Goal: Task Accomplishment & Management: Manage account settings

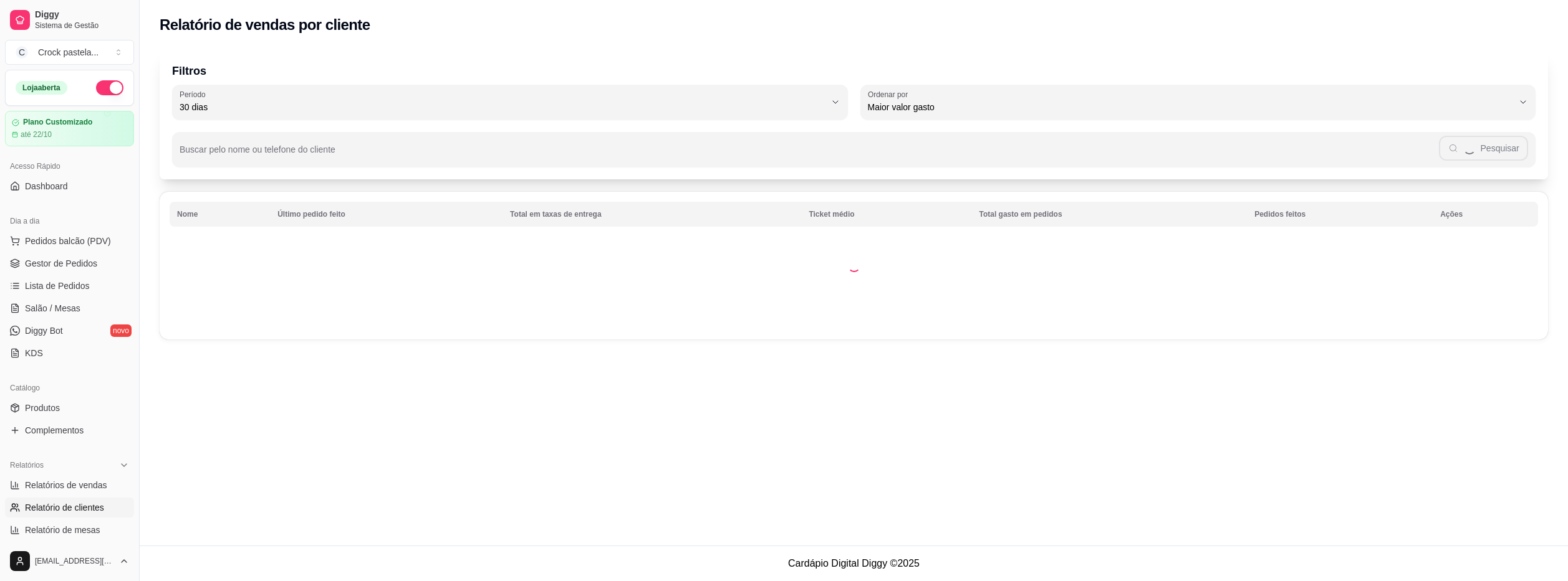
select select "30"
select select "HIGHEST_TOTAL_SPENT_WITH_ORDERS"
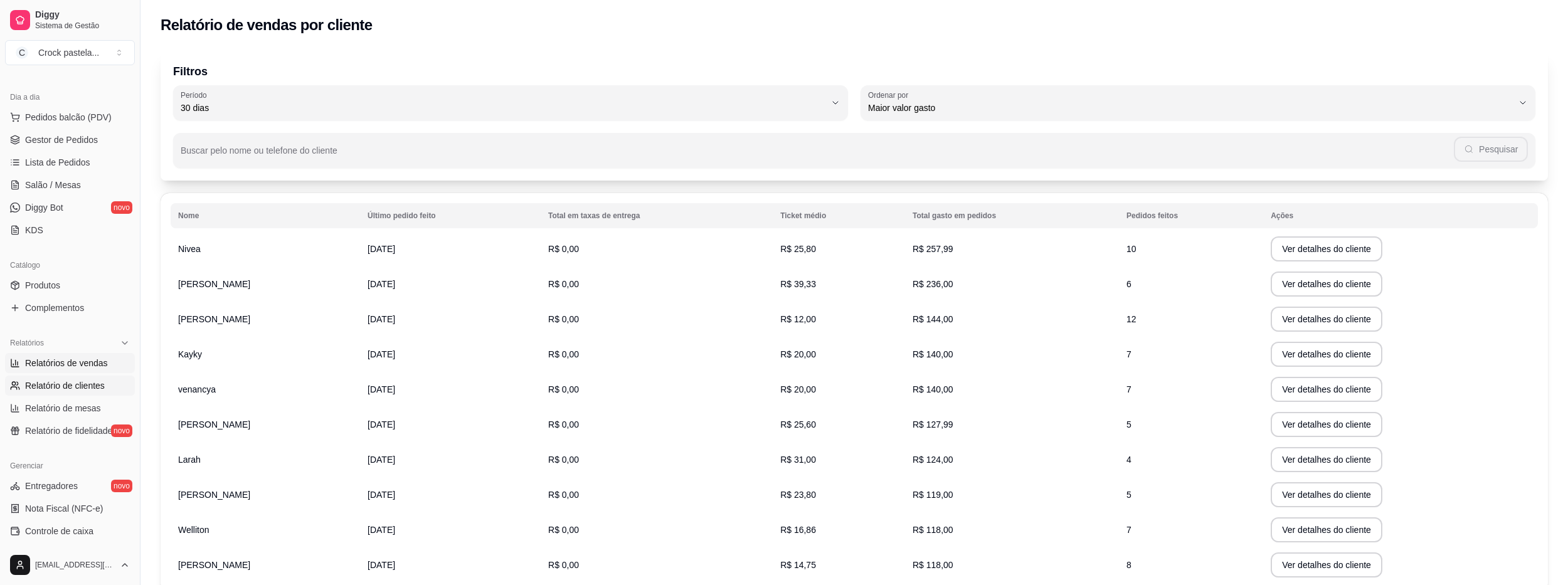
click at [91, 363] on span "Relatórios de vendas" at bounding box center [66, 363] width 83 height 13
select select "ALL"
select select "0"
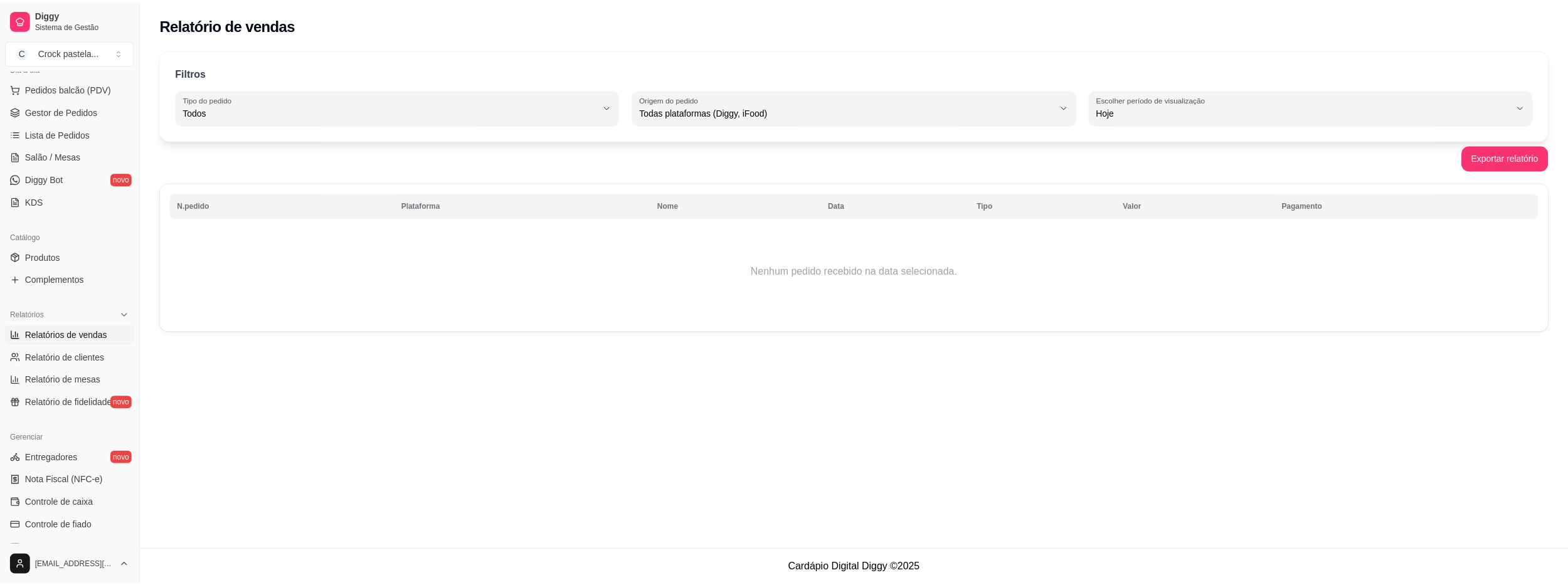
scroll to position [149, 0]
click at [88, 360] on span "Relatório de clientes" at bounding box center [65, 362] width 80 height 13
select select "30"
select select "HIGHEST_TOTAL_SPENT_WITH_ORDERS"
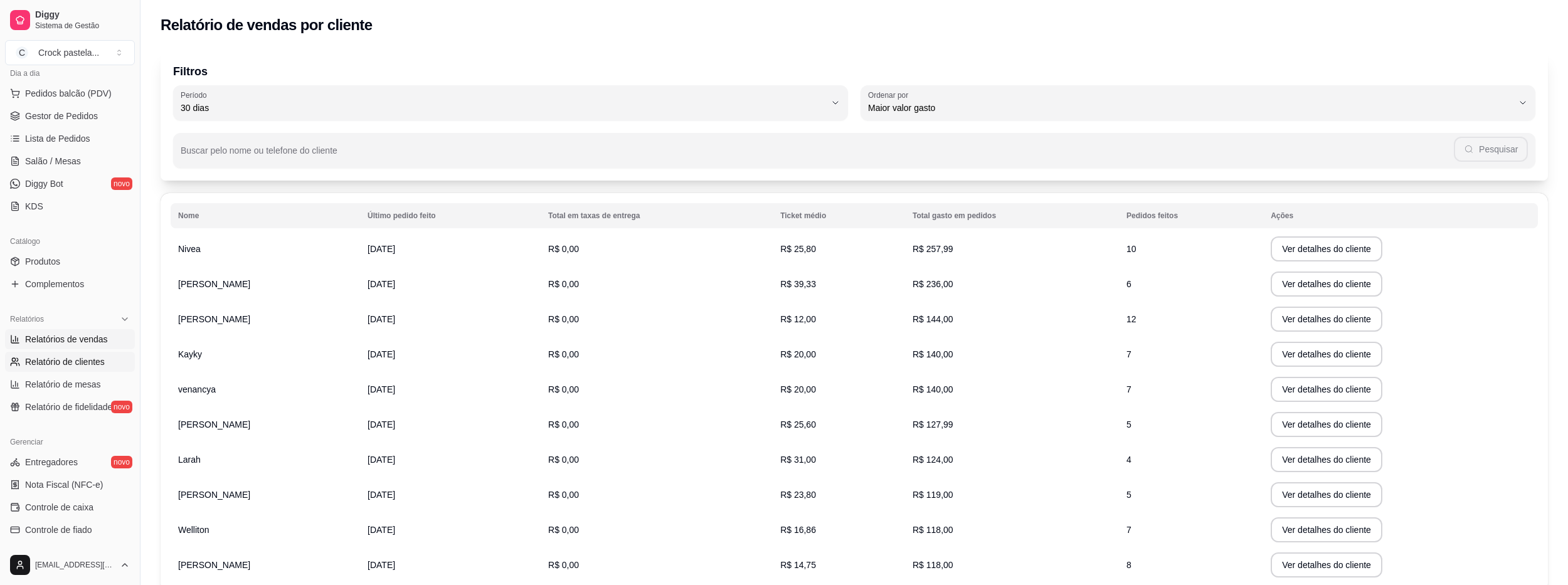
click at [93, 333] on link "Relatórios de vendas" at bounding box center [70, 339] width 130 height 20
select select "ALL"
select select "0"
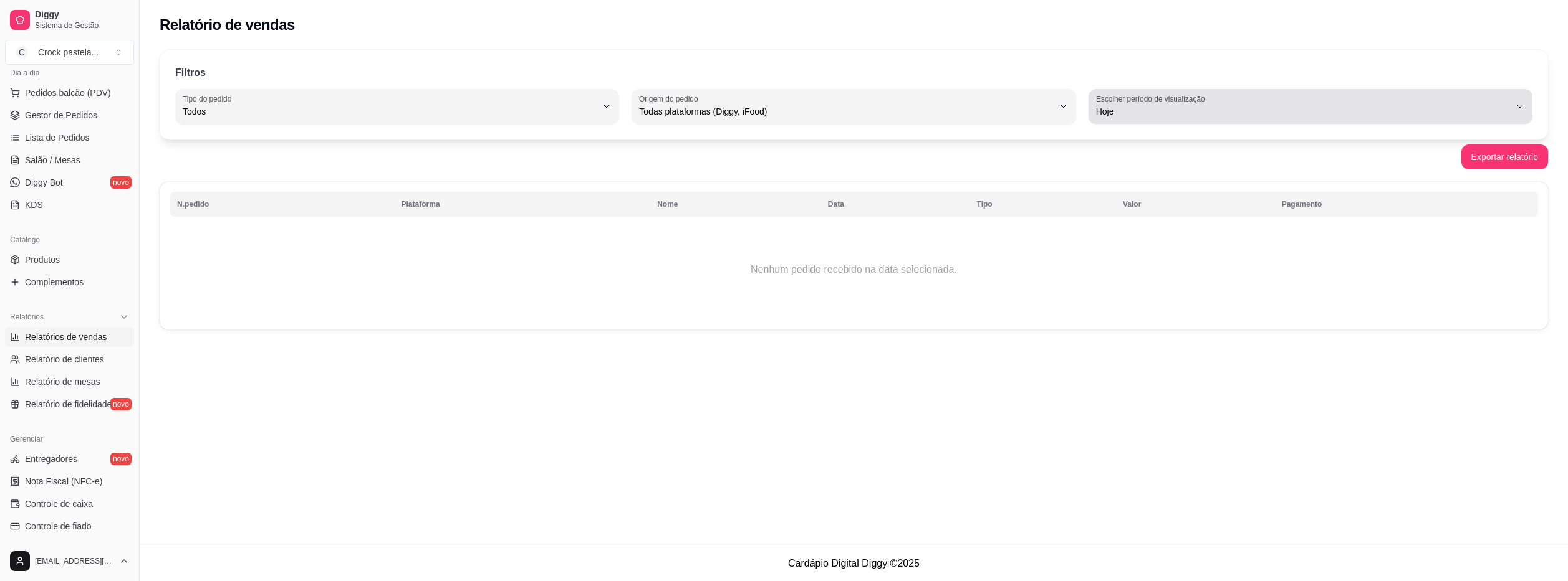
click at [1138, 109] on span "Hoje" at bounding box center [1303, 112] width 414 height 13
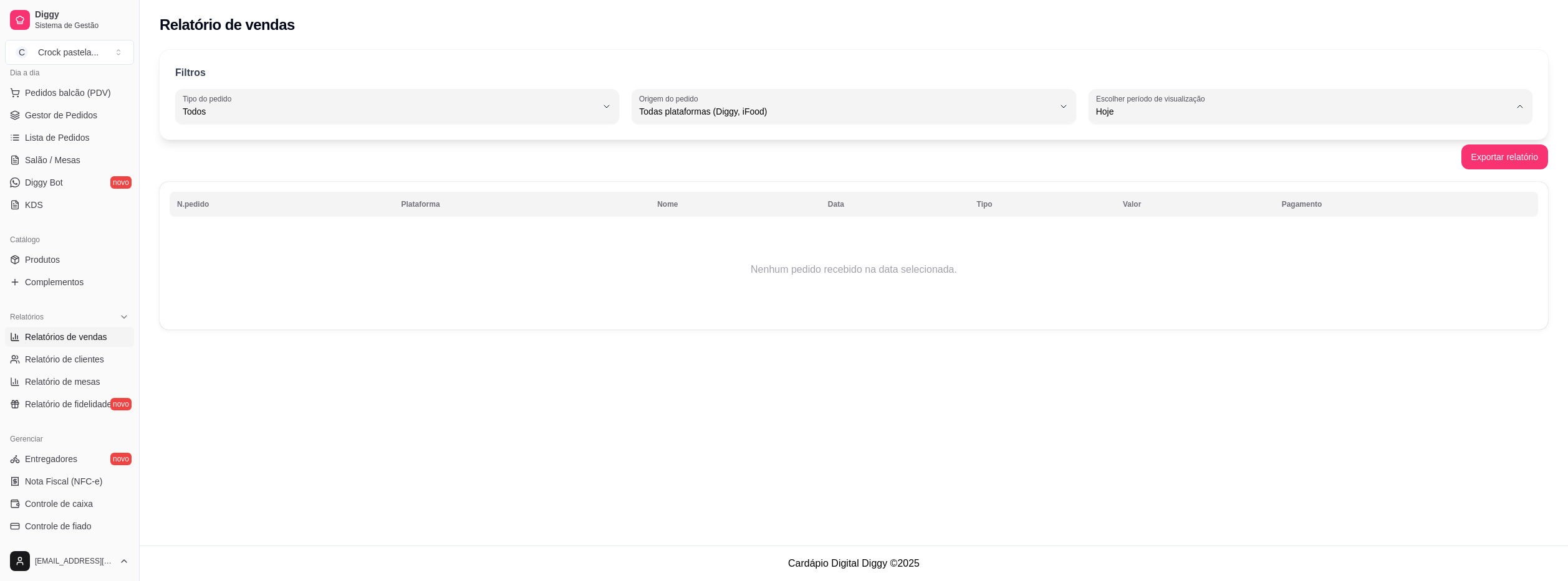
click at [1132, 158] on span "Ontem" at bounding box center [1304, 162] width 395 height 12
type input "1"
select select "1"
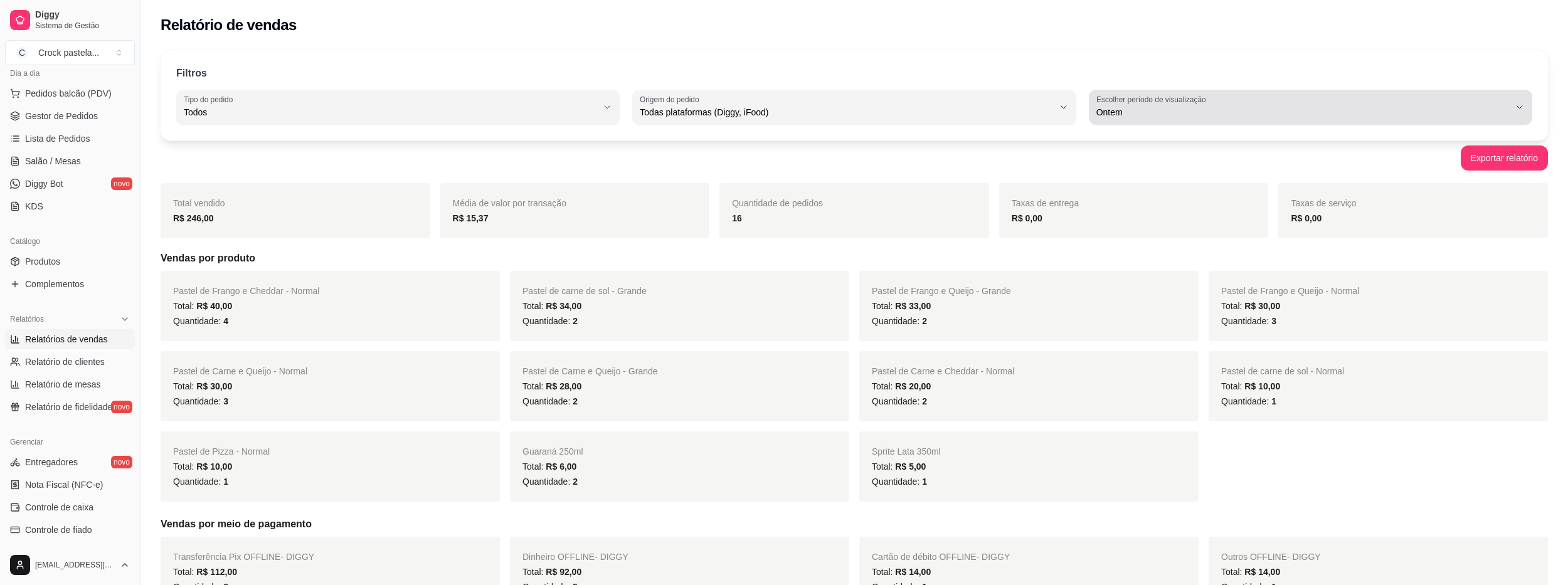
click at [1151, 115] on span "Ontem" at bounding box center [1303, 112] width 414 height 13
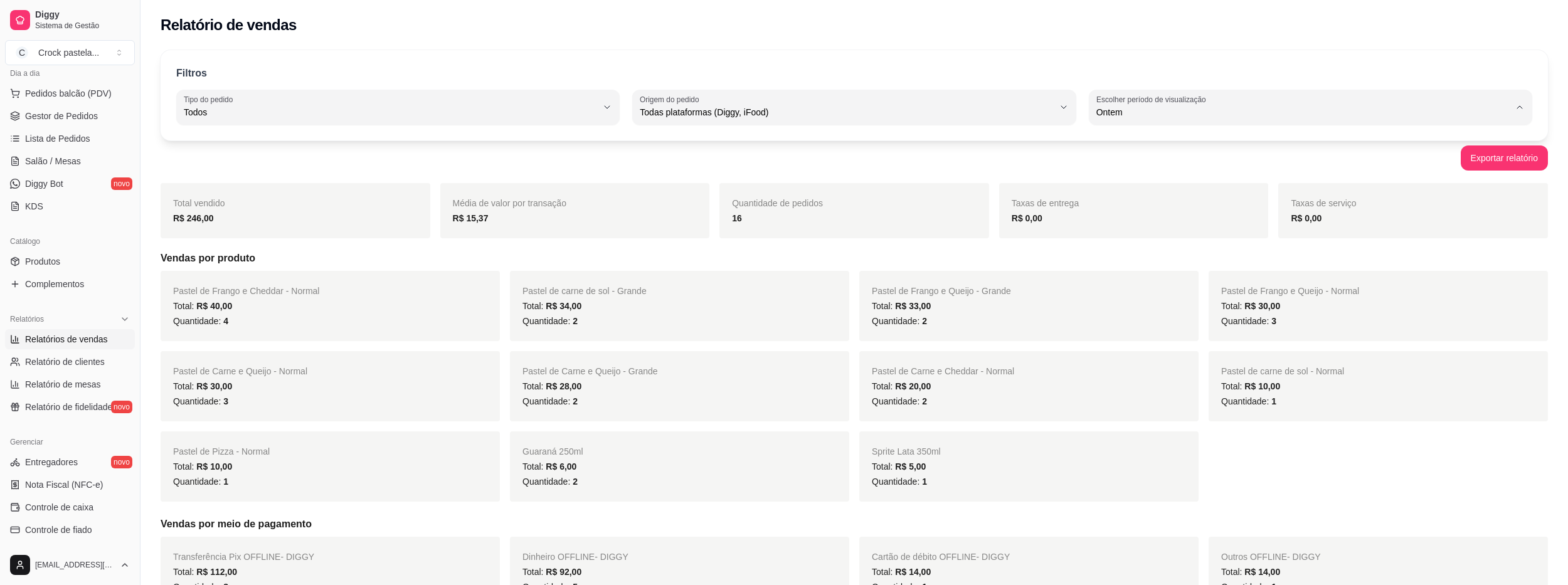
click at [1109, 189] on span "7 dias" at bounding box center [1304, 183] width 395 height 12
type input "7"
select select "7"
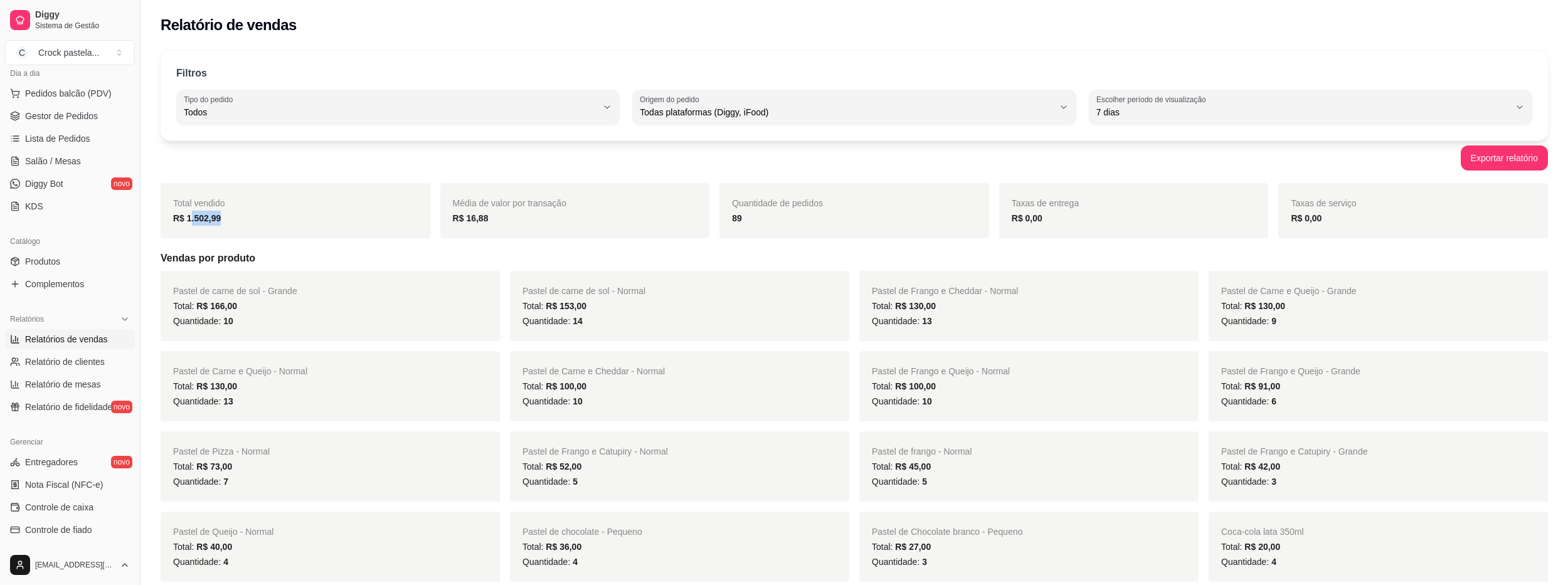
drag, startPoint x: 188, startPoint y: 220, endPoint x: 228, endPoint y: 215, distance: 40.3
click at [228, 215] on div "R$ 1.502,99" at bounding box center [295, 218] width 245 height 15
click at [254, 214] on div "R$ 1.502,99" at bounding box center [295, 218] width 245 height 15
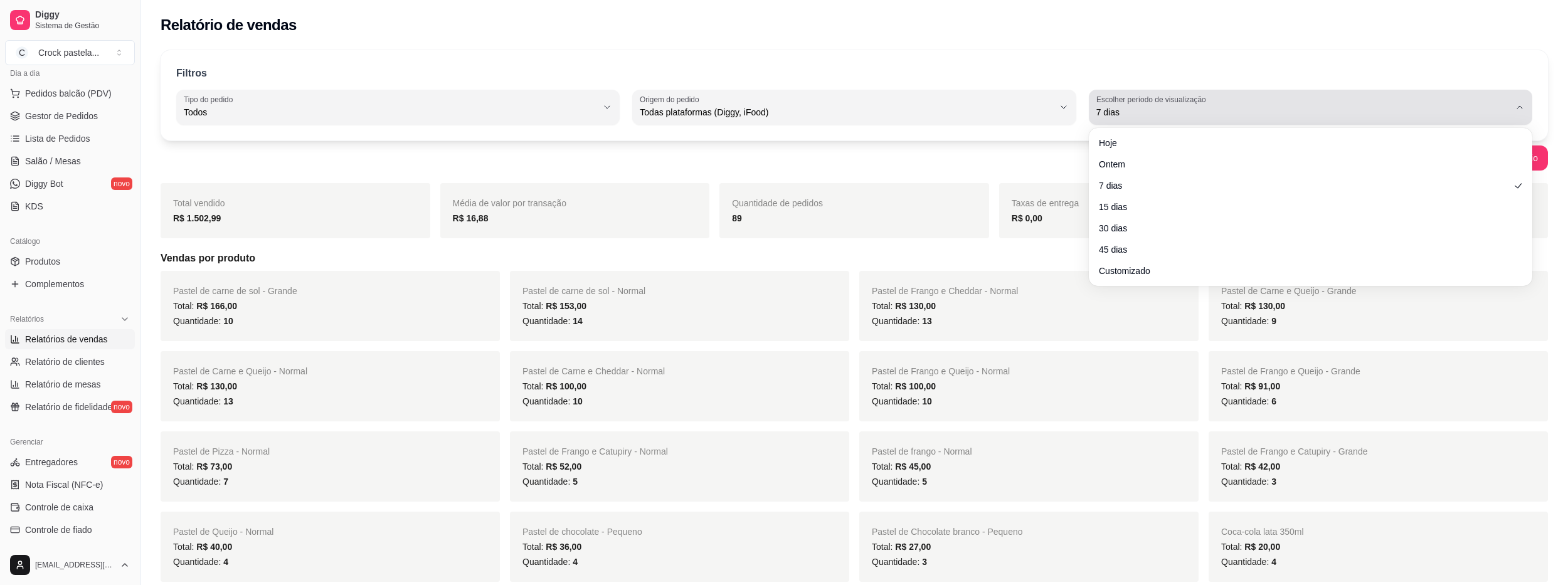
click at [1139, 96] on label "Escolher período de visualização" at bounding box center [1152, 99] width 113 height 11
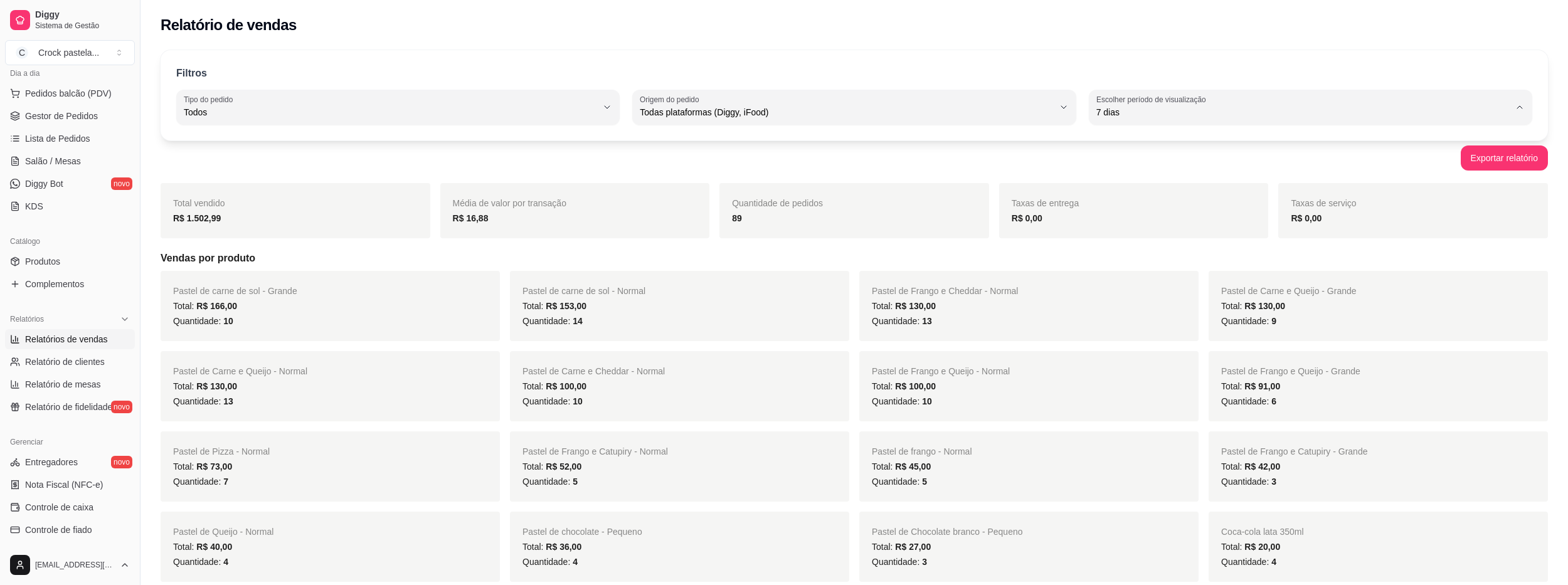
click at [1126, 220] on li "30 dias" at bounding box center [1309, 225] width 417 height 20
type input "30"
select select "30"
drag, startPoint x: 224, startPoint y: 219, endPoint x: 174, endPoint y: 220, distance: 50.0
click at [174, 220] on div "R$ 6.594,35" at bounding box center [295, 218] width 245 height 15
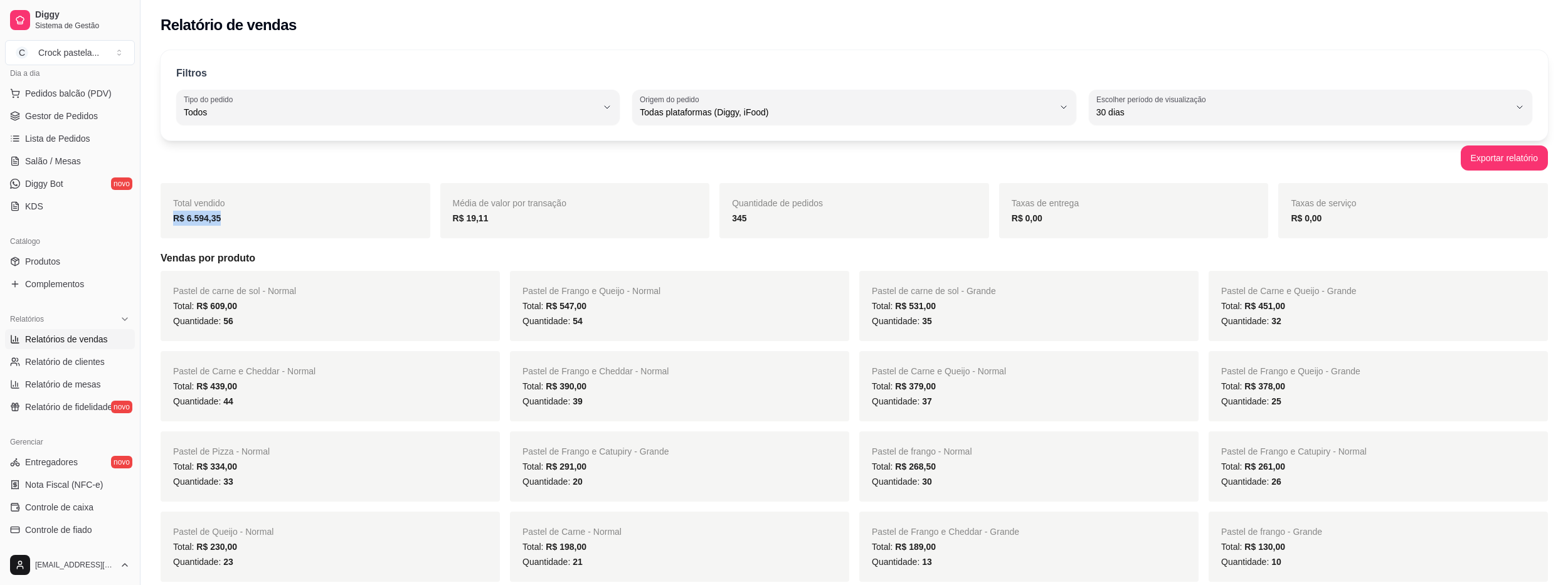
click at [251, 217] on div "R$ 6.594,35" at bounding box center [295, 218] width 245 height 15
drag, startPoint x: 186, startPoint y: 217, endPoint x: 225, endPoint y: 218, distance: 39.0
click at [225, 218] on div "R$ 6.594,35" at bounding box center [295, 218] width 245 height 15
click at [244, 218] on div "R$ 6.594,35" at bounding box center [295, 218] width 245 height 15
drag, startPoint x: 184, startPoint y: 217, endPoint x: 230, endPoint y: 220, distance: 46.1
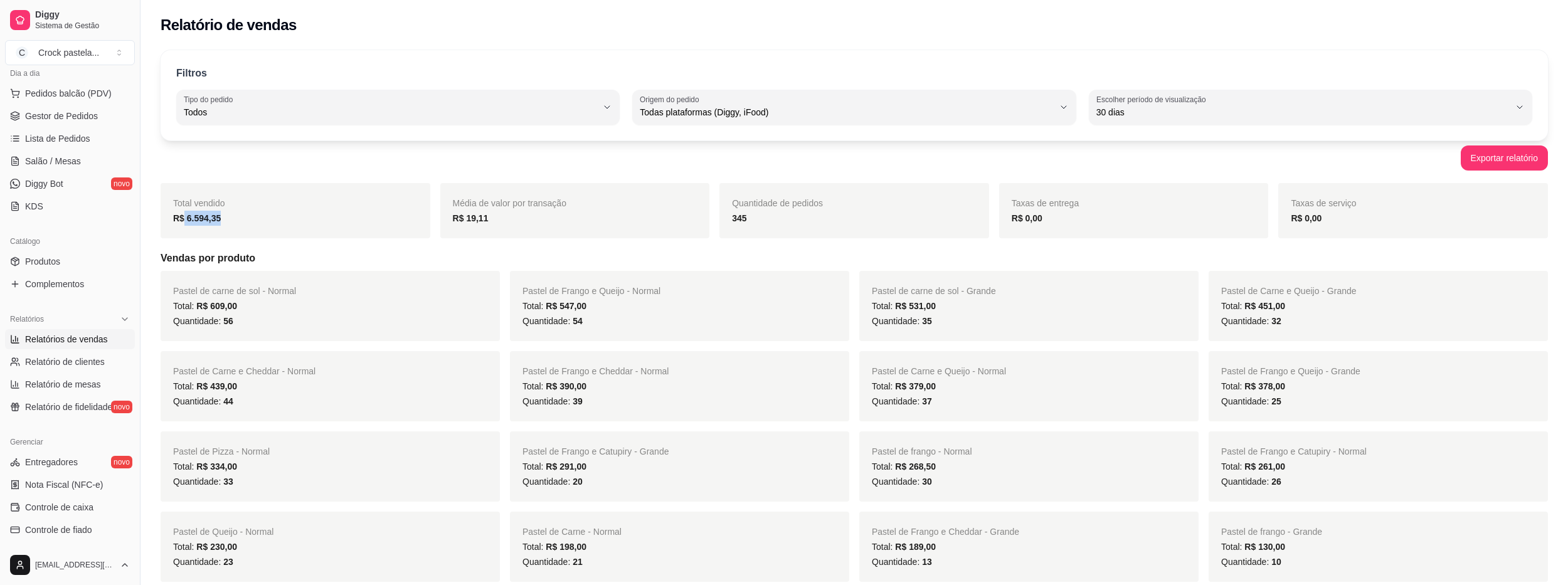
click at [230, 220] on div "R$ 6.594,35" at bounding box center [295, 218] width 245 height 15
drag, startPoint x: 251, startPoint y: 219, endPoint x: 219, endPoint y: 221, distance: 32.1
click at [250, 219] on div "R$ 6.594,35" at bounding box center [295, 218] width 245 height 15
click at [165, 212] on div "Total vendido R$ 6.594,35" at bounding box center [294, 210] width 269 height 55
drag, startPoint x: 184, startPoint y: 217, endPoint x: 222, endPoint y: 217, distance: 38.0
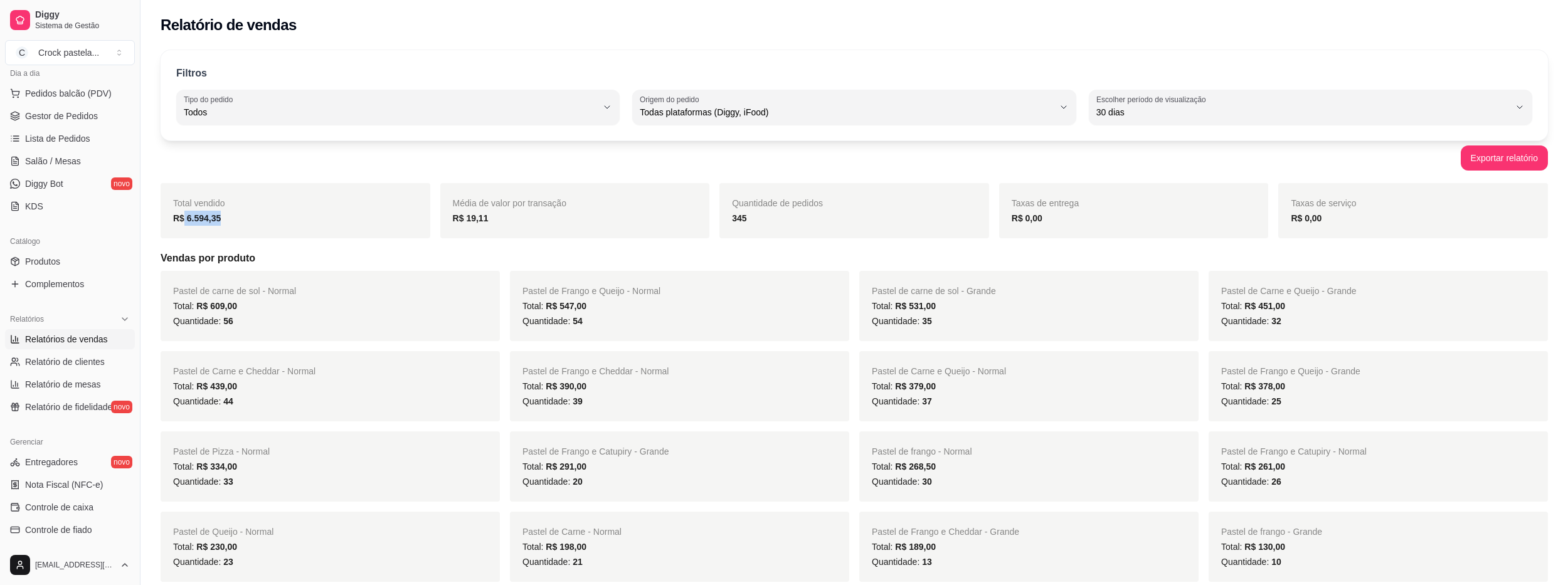
click at [222, 217] on div "R$ 6.594,35" at bounding box center [295, 218] width 245 height 15
click at [246, 219] on div "R$ 6.594,35" at bounding box center [295, 218] width 245 height 15
click at [237, 221] on div "R$ 6.594,35" at bounding box center [295, 218] width 245 height 15
drag, startPoint x: 181, startPoint y: 217, endPoint x: 232, endPoint y: 218, distance: 51.0
click at [227, 218] on div "R$ 6.594,35" at bounding box center [295, 218] width 245 height 15
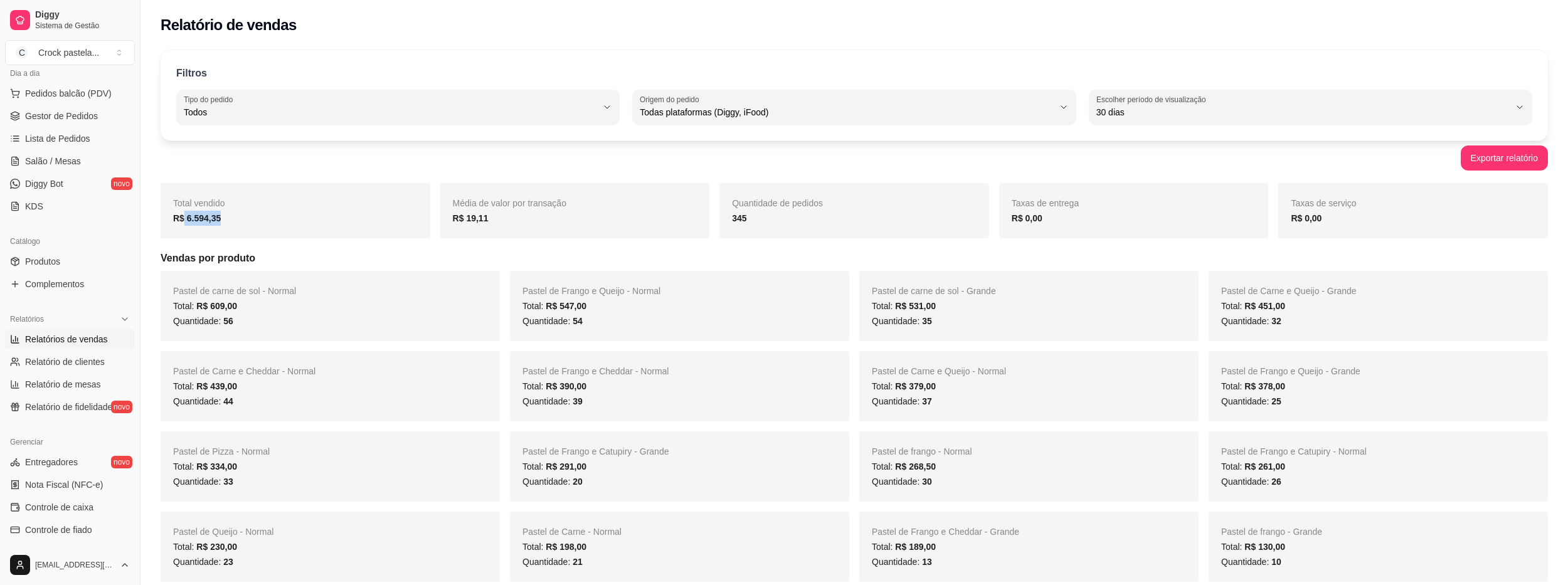
click at [247, 220] on div "R$ 6.594,35" at bounding box center [295, 218] width 245 height 15
drag, startPoint x: 186, startPoint y: 217, endPoint x: 235, endPoint y: 219, distance: 49.0
click at [225, 219] on div "R$ 6.594,35" at bounding box center [295, 218] width 245 height 15
drag, startPoint x: 241, startPoint y: 220, endPoint x: 206, endPoint y: 220, distance: 35.0
click at [241, 220] on div "R$ 6.594,35" at bounding box center [295, 218] width 245 height 15
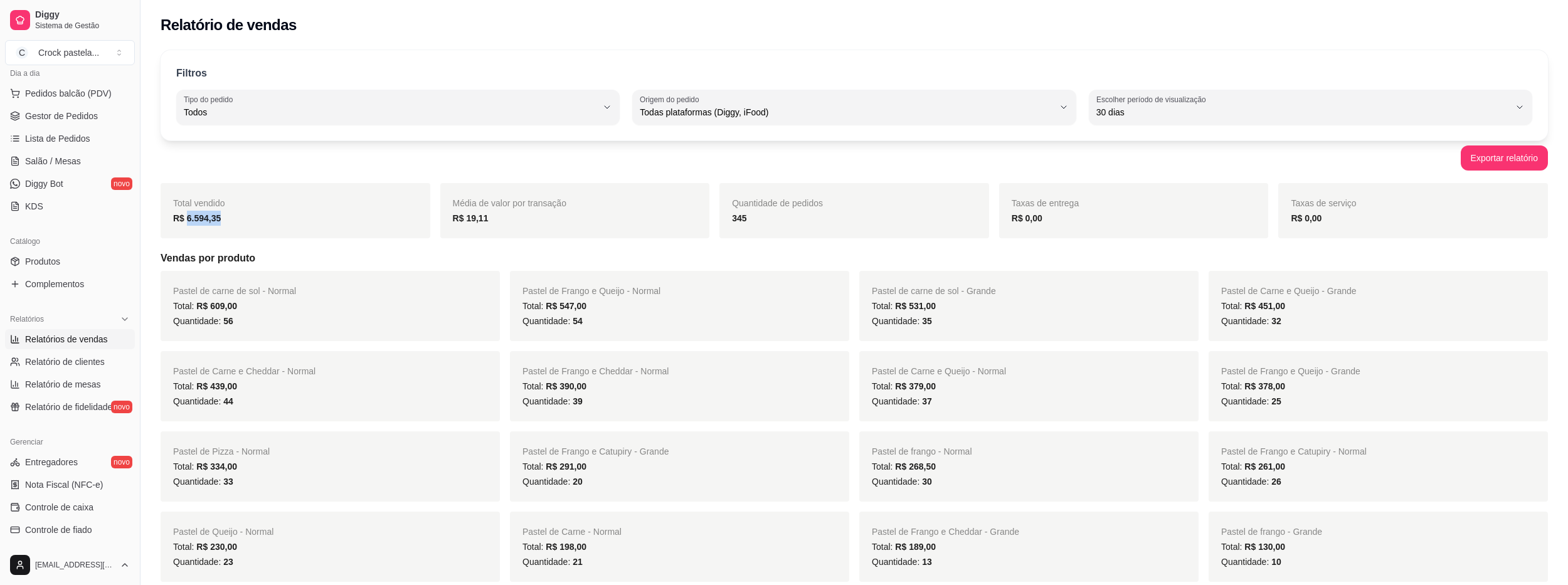
drag, startPoint x: 239, startPoint y: 218, endPoint x: 215, endPoint y: 220, distance: 24.1
click at [239, 218] on div "R$ 6.594,35" at bounding box center [295, 218] width 245 height 15
click at [206, 230] on div "Total vendido R$ 6.594,35" at bounding box center [294, 210] width 269 height 55
drag, startPoint x: 186, startPoint y: 217, endPoint x: 219, endPoint y: 220, distance: 33.1
click at [215, 220] on strong "R$ 6.594,35" at bounding box center [197, 218] width 48 height 10
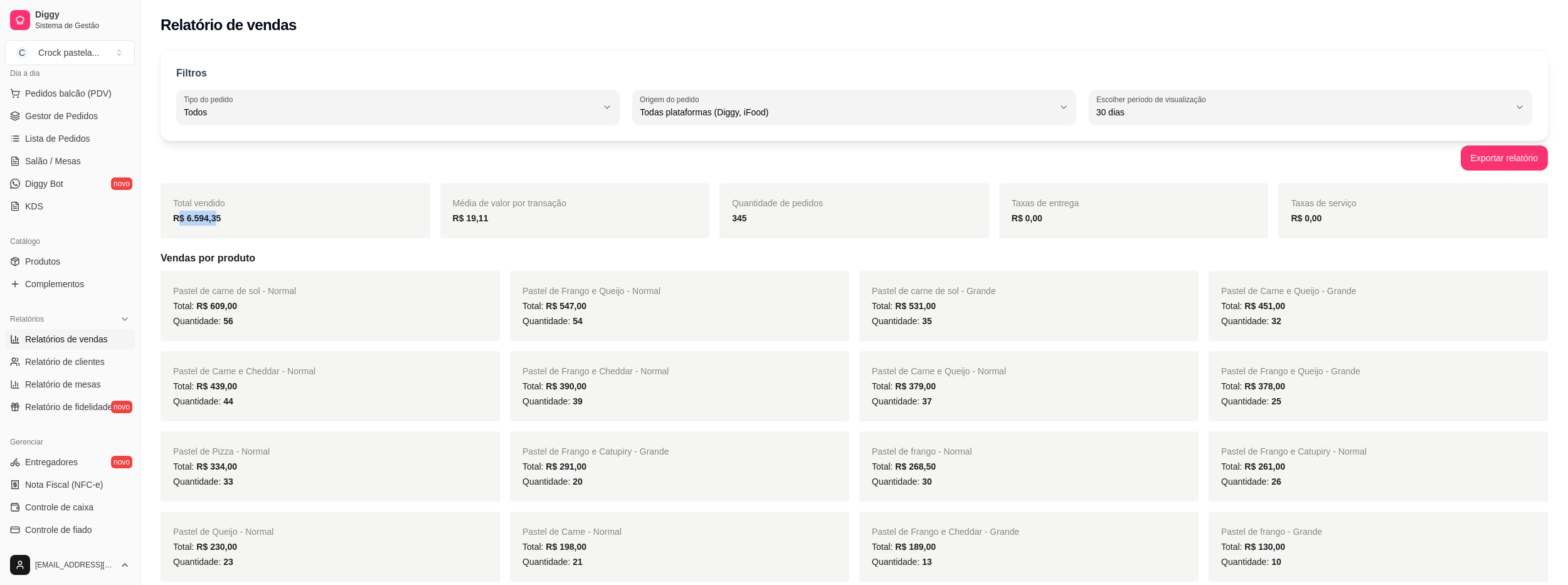
click at [204, 235] on div "Total vendido R$ 6.594,35" at bounding box center [294, 210] width 269 height 55
drag, startPoint x: 182, startPoint y: 217, endPoint x: 233, endPoint y: 220, distance: 51.1
click at [233, 220] on div "R$ 6.594,35" at bounding box center [295, 218] width 245 height 15
click at [203, 232] on div "Total vendido R$ 6.594,35" at bounding box center [294, 210] width 269 height 55
drag, startPoint x: 181, startPoint y: 217, endPoint x: 232, endPoint y: 219, distance: 51.0
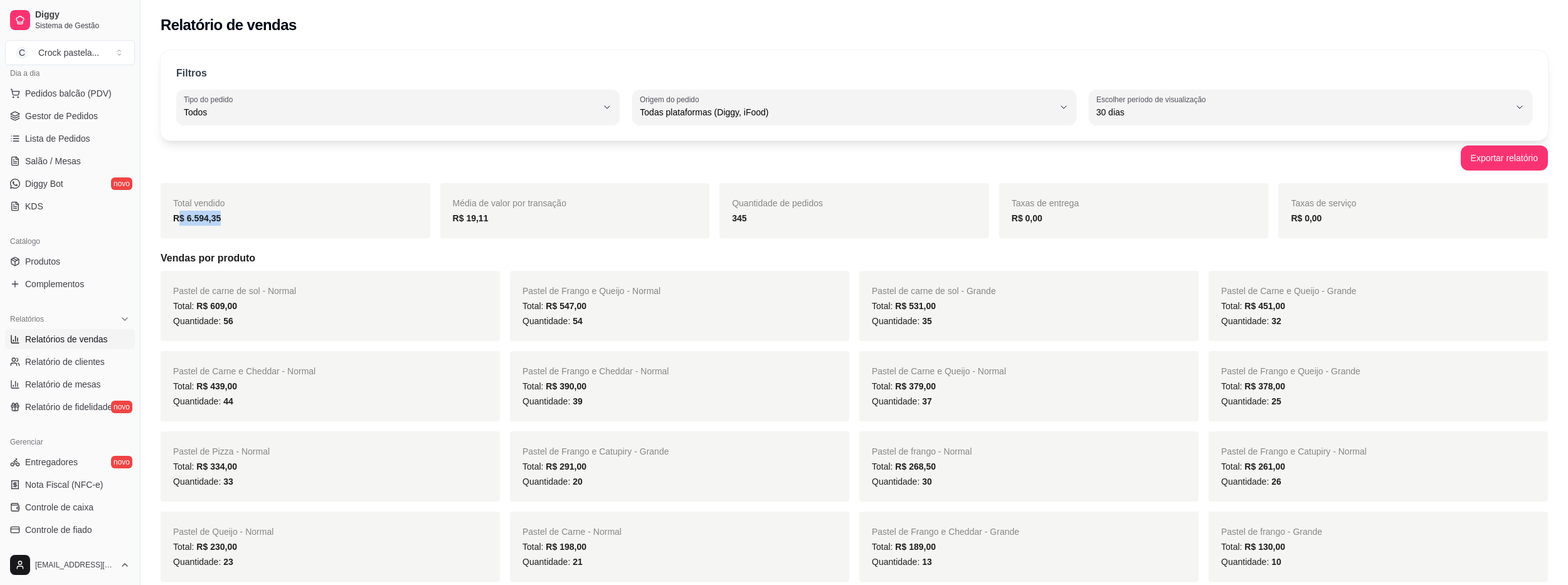
click at [232, 219] on div "R$ 6.594,35" at bounding box center [295, 218] width 245 height 15
click at [212, 231] on div "Total vendido R$ 6.594,35" at bounding box center [294, 210] width 269 height 55
drag, startPoint x: 218, startPoint y: 216, endPoint x: 186, endPoint y: 220, distance: 32.2
click at [186, 220] on strong "R$ 6.594,35" at bounding box center [197, 218] width 48 height 10
click at [184, 235] on div "Total vendido R$ 6.594,35" at bounding box center [294, 210] width 269 height 55
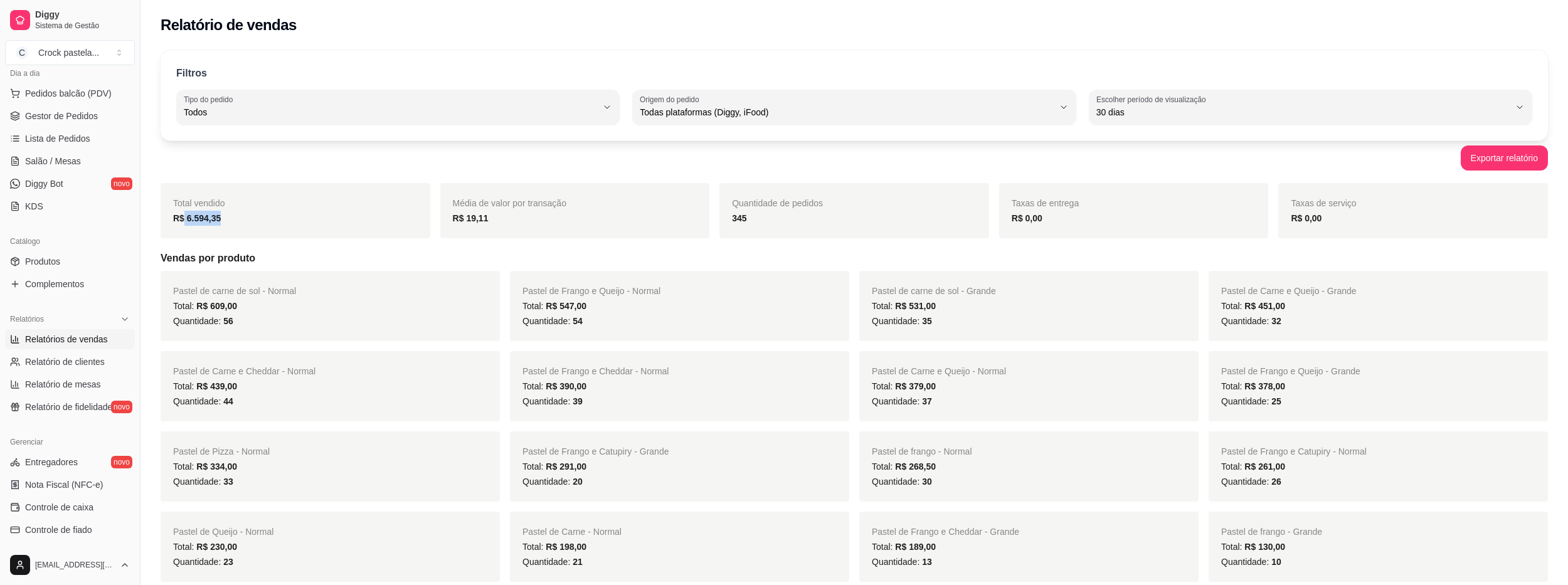
drag, startPoint x: 187, startPoint y: 217, endPoint x: 225, endPoint y: 220, distance: 38.1
click at [225, 219] on div "R$ 6.594,35" at bounding box center [295, 218] width 245 height 15
click at [212, 232] on div "Total vendido R$ 6.594,35" at bounding box center [294, 210] width 269 height 55
drag, startPoint x: 191, startPoint y: 220, endPoint x: 220, endPoint y: 220, distance: 29.0
click at [219, 220] on strong "R$ 6.594,35" at bounding box center [197, 218] width 48 height 10
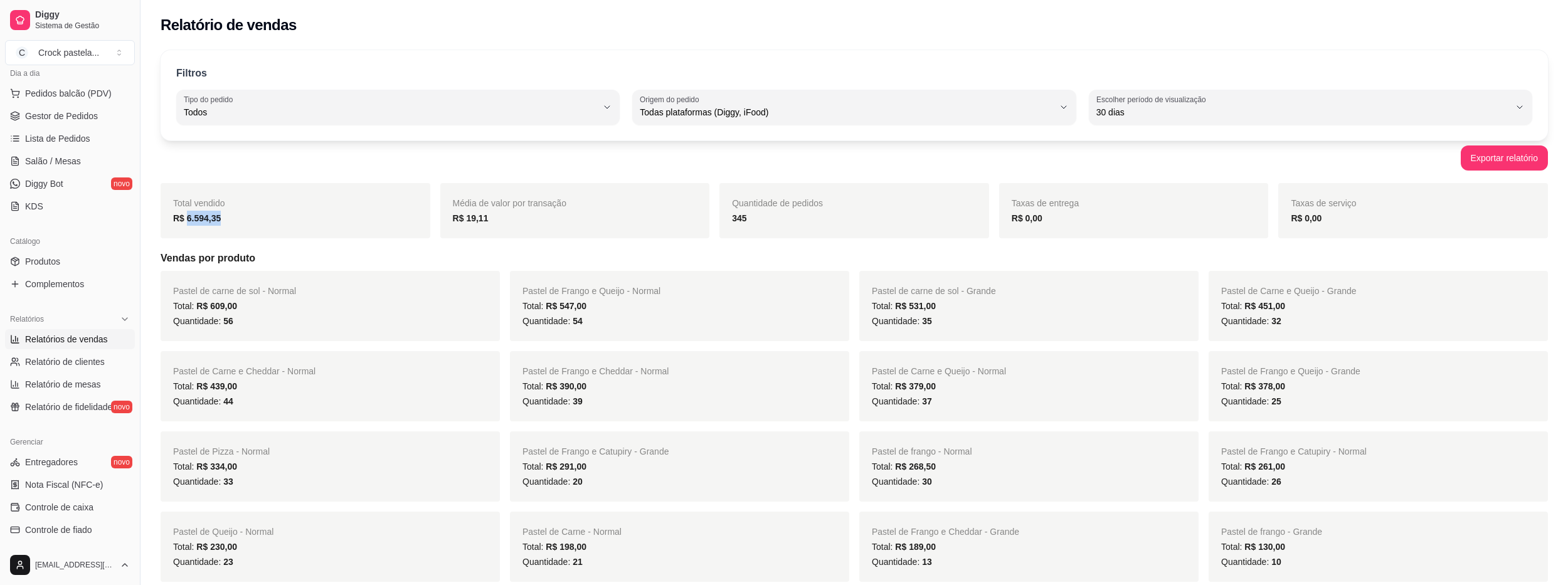
click at [235, 236] on div "Total vendido R$ 6.594,35" at bounding box center [294, 210] width 269 height 55
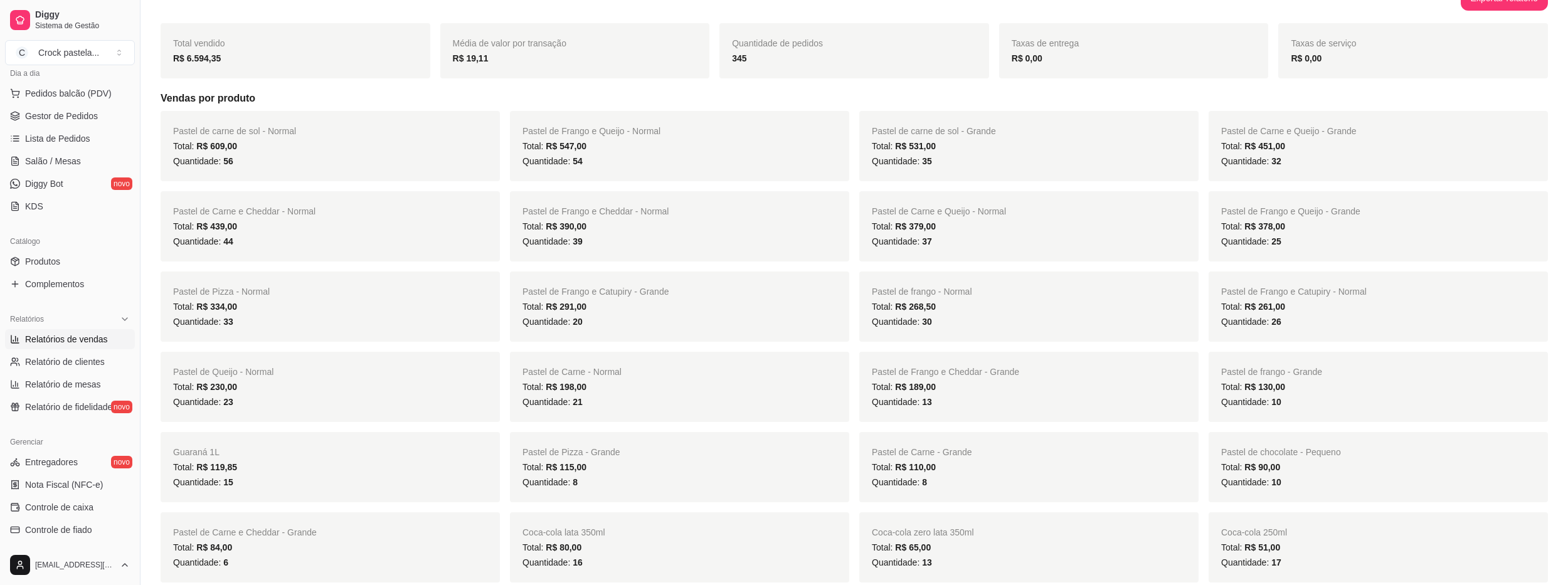
scroll to position [188, 0]
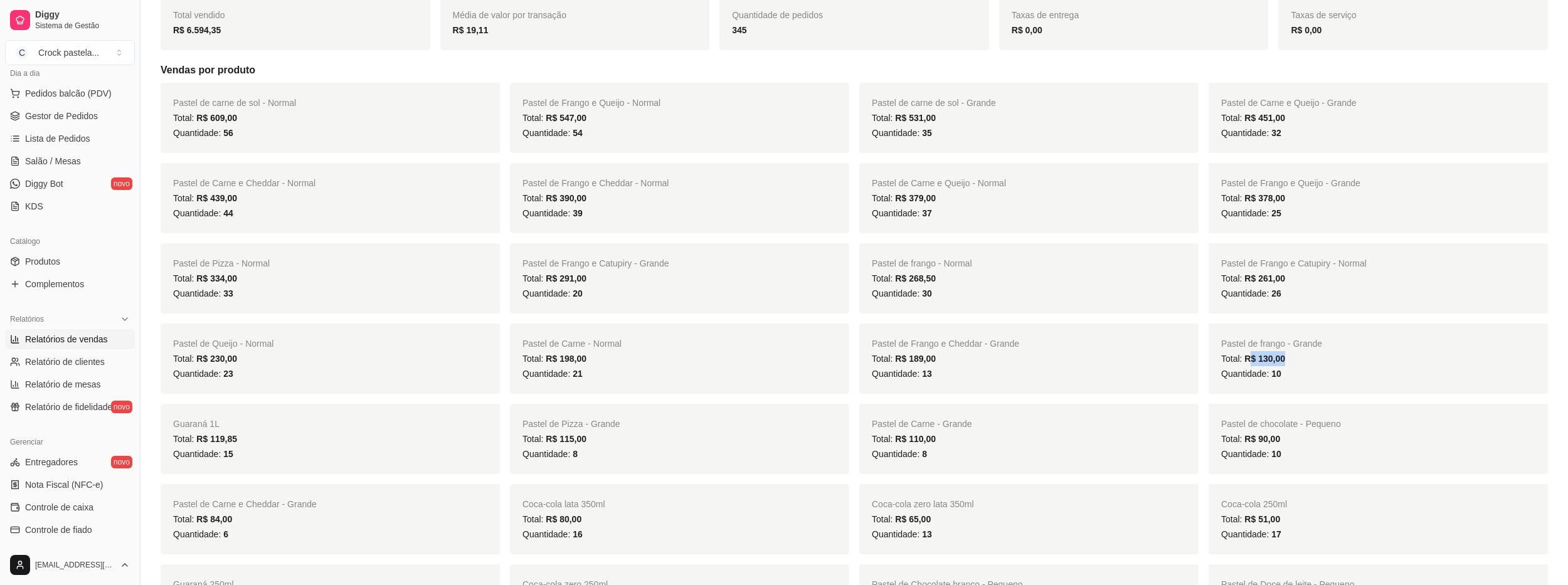
drag, startPoint x: 1281, startPoint y: 358, endPoint x: 1247, endPoint y: 364, distance: 34.5
click at [1250, 364] on span "R$ 130,00" at bounding box center [1264, 359] width 41 height 10
click at [1191, 369] on div "Pastel de Frango e Cheddar - Grande Total: R$ 189,00 Quantidade: 13" at bounding box center [1028, 358] width 339 height 71
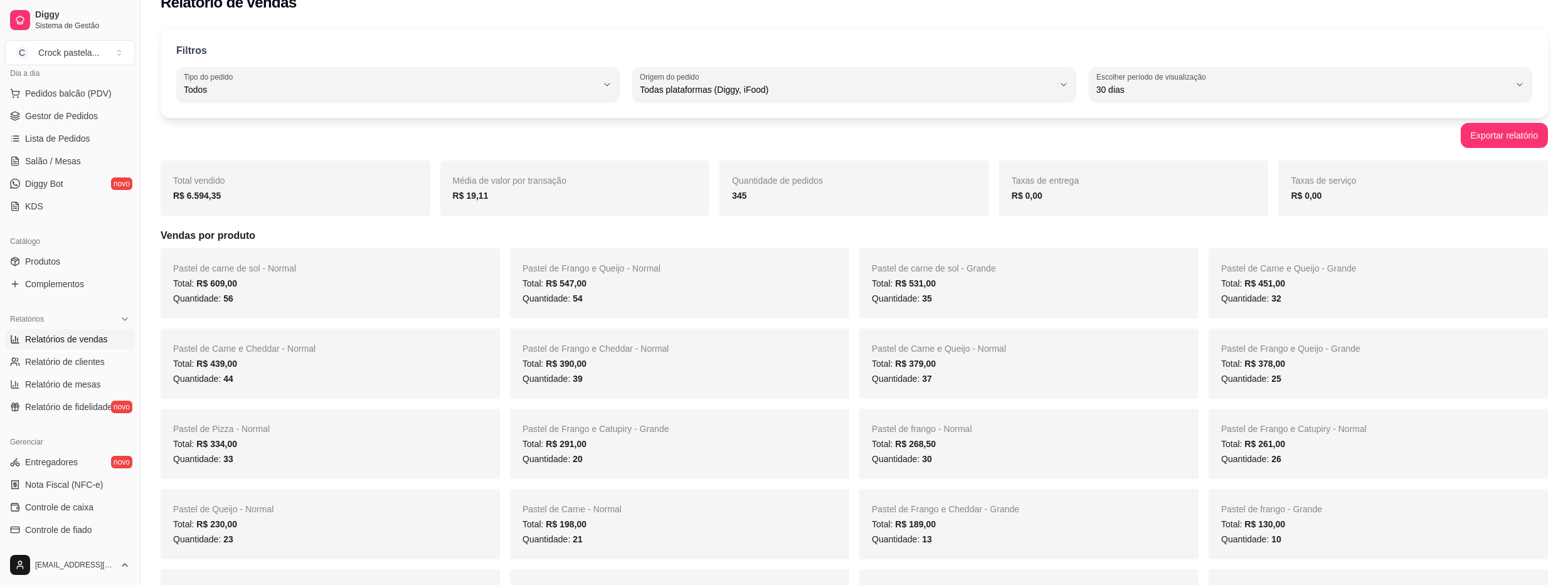
scroll to position [0, 0]
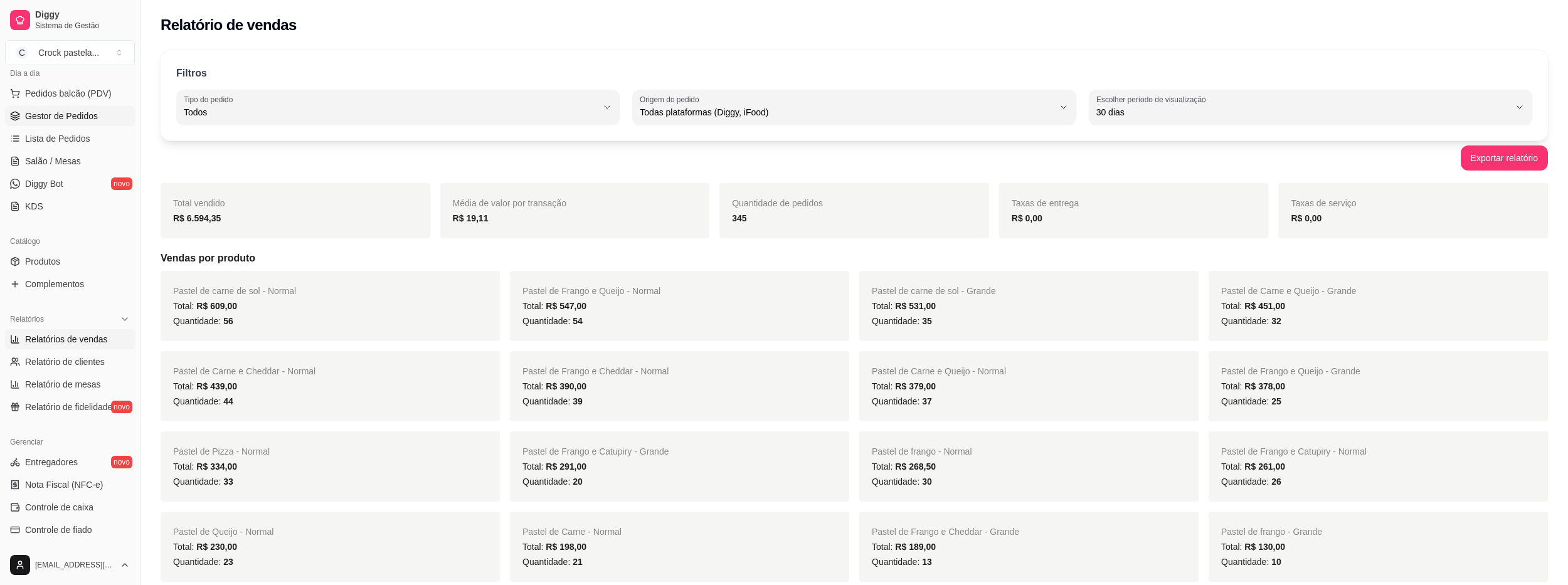
click at [90, 114] on span "Gestor de Pedidos" at bounding box center [61, 115] width 73 height 13
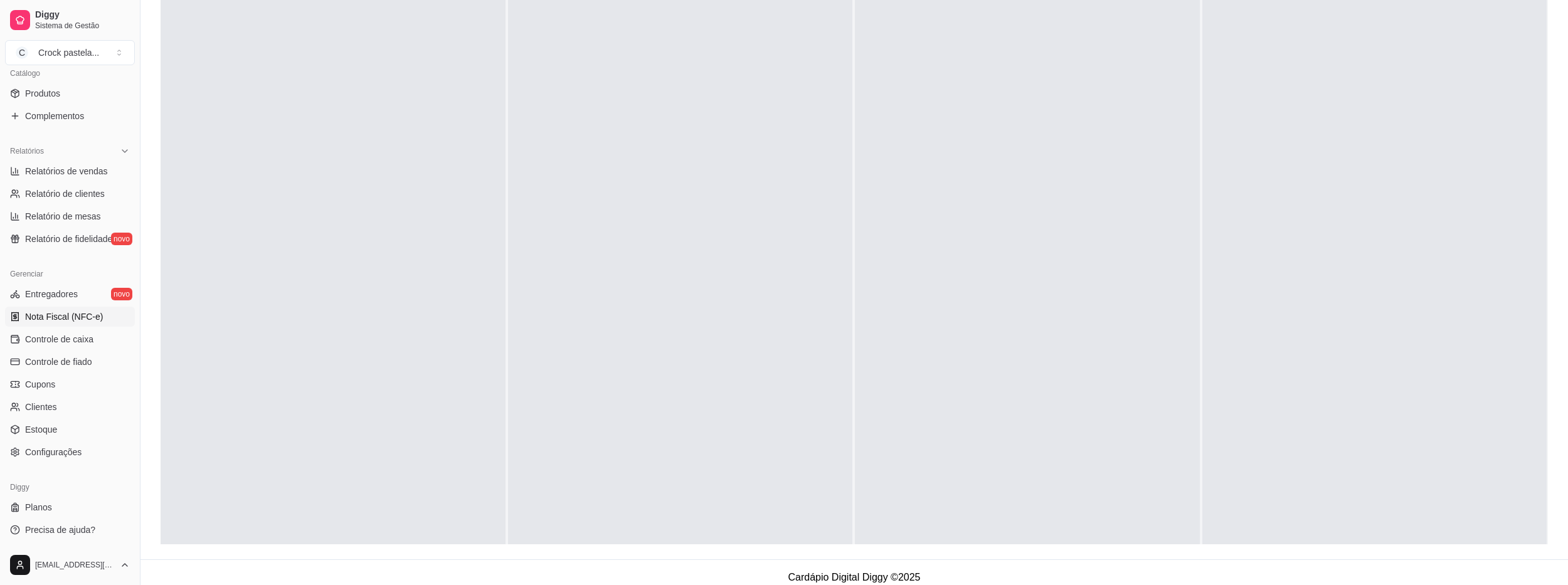
scroll to position [191, 0]
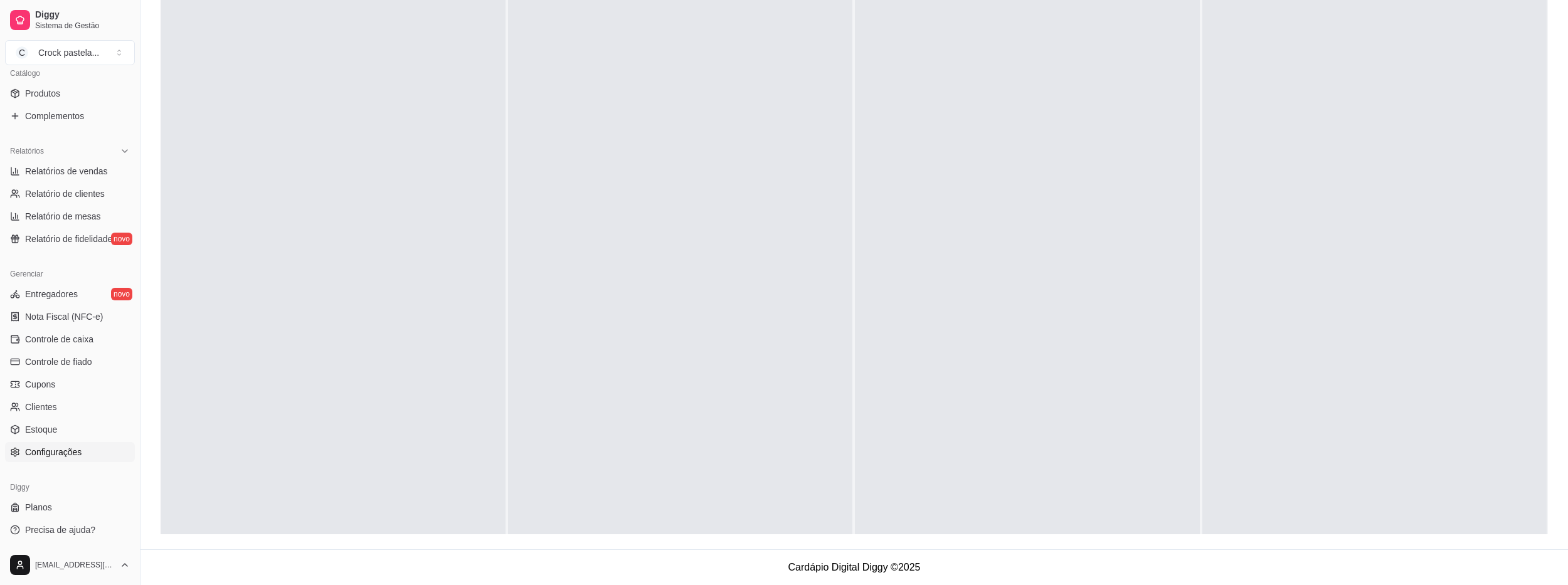
click at [83, 455] on link "Configurações" at bounding box center [70, 453] width 130 height 20
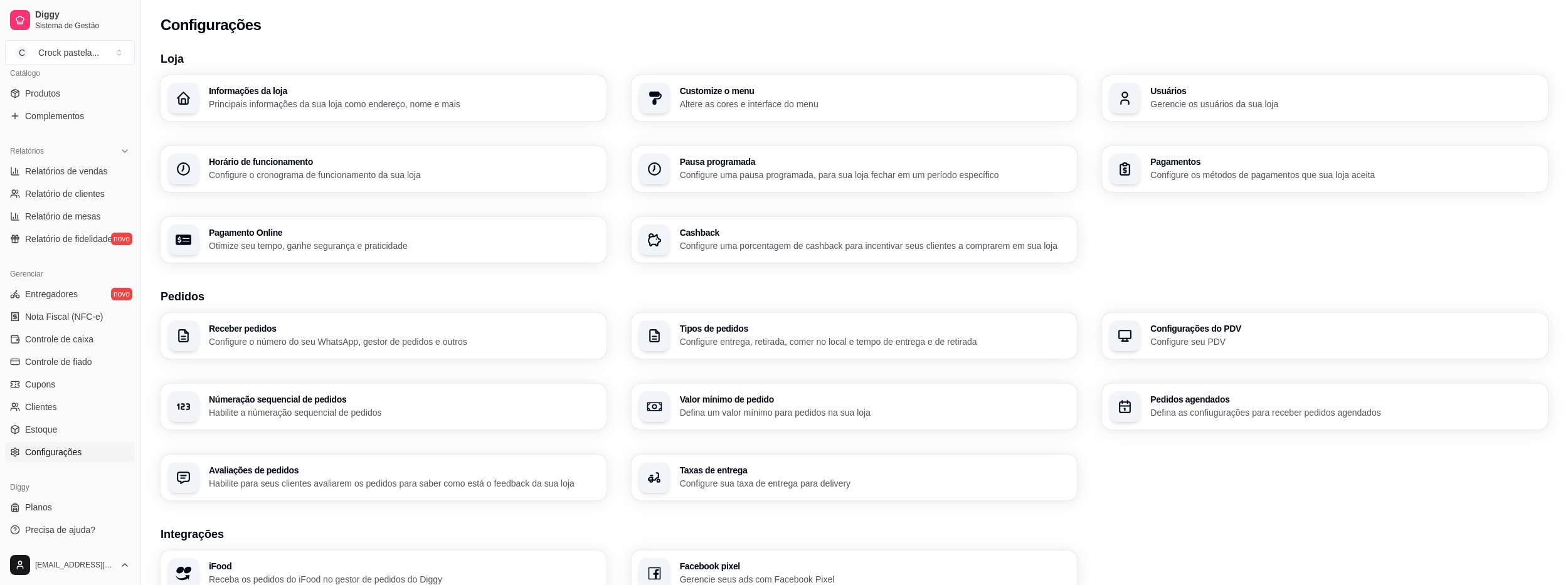
click at [379, 156] on div "Horário de funcionamento Configure o cronograma de funcionamento da sua loja" at bounding box center [383, 169] width 445 height 46
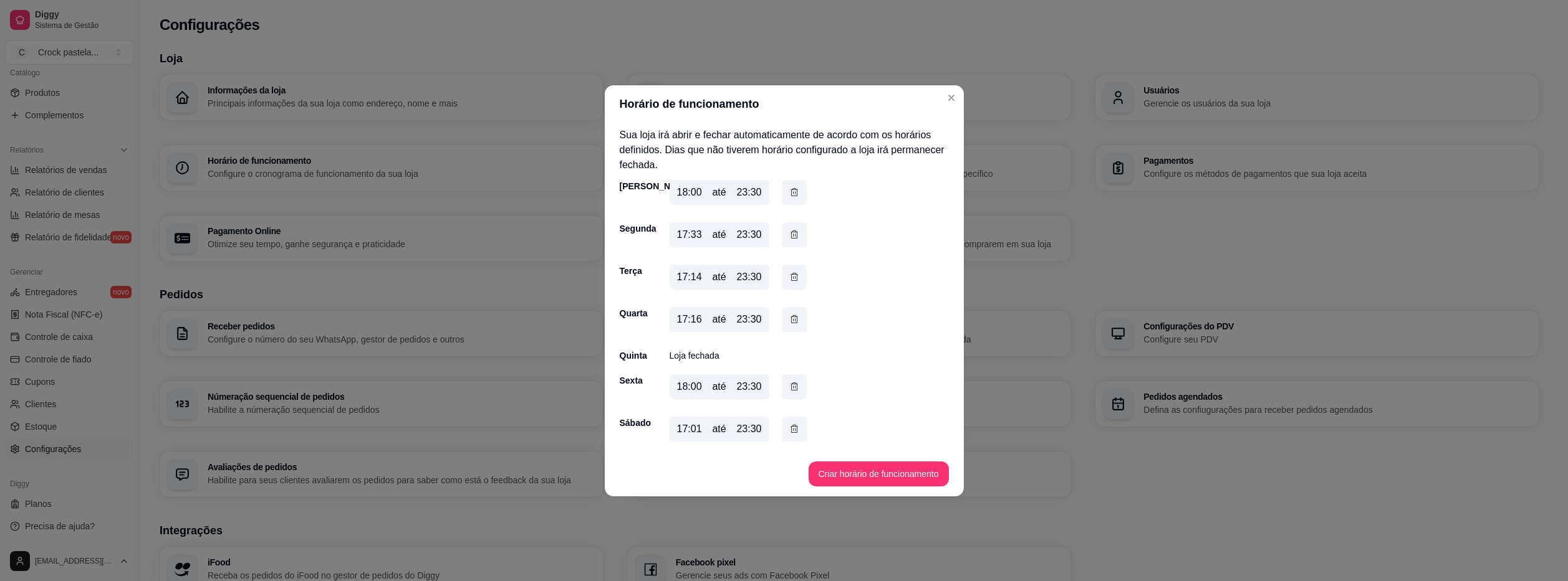
click at [721, 352] on div "Quinta Loja fechada" at bounding box center [784, 356] width 329 height 13
click at [869, 477] on button "Criar horário de funcionamento" at bounding box center [879, 473] width 140 height 25
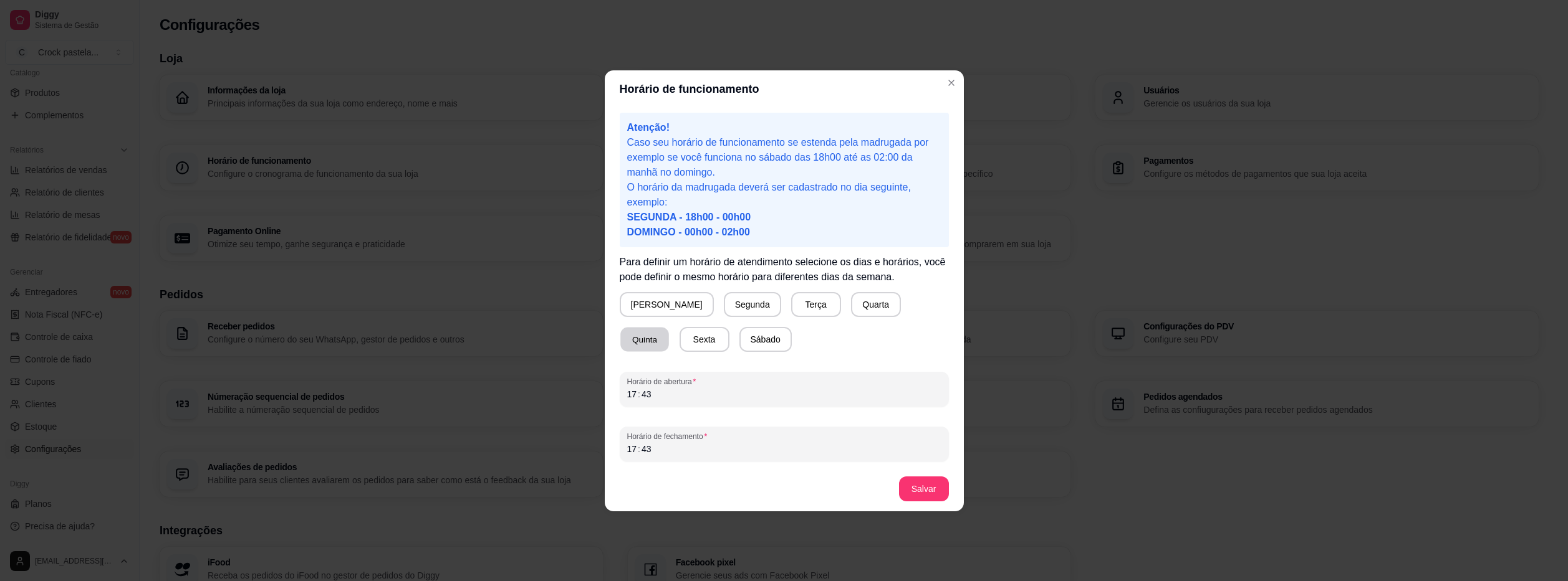
click at [669, 327] on button "Quinta" at bounding box center [644, 339] width 48 height 25
drag, startPoint x: 673, startPoint y: 404, endPoint x: 679, endPoint y: 400, distance: 7.2
click at [674, 404] on div "Horário de abertura 17 : 43" at bounding box center [784, 388] width 329 height 35
click at [672, 461] on div "Horário de fechamento 17 : 43" at bounding box center [784, 444] width 329 height 35
click at [943, 487] on button "Salvar" at bounding box center [923, 488] width 48 height 25
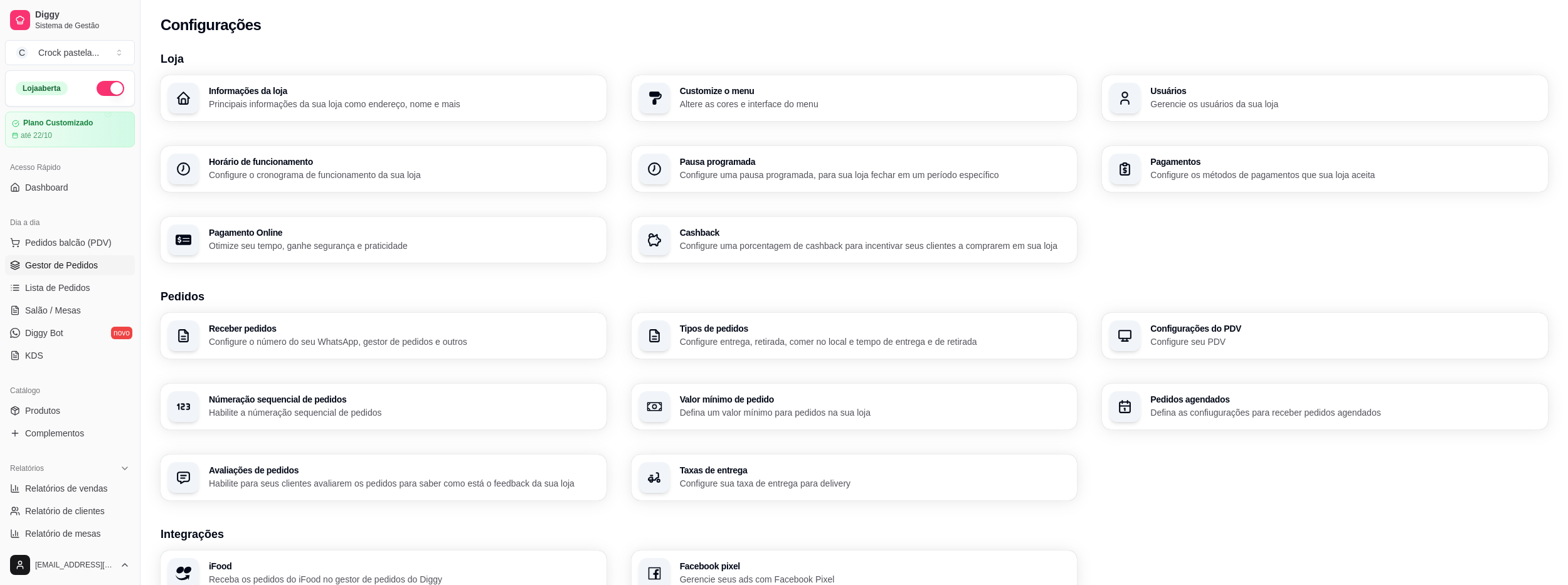
click at [55, 271] on span "Gestor de Pedidos" at bounding box center [61, 265] width 73 height 13
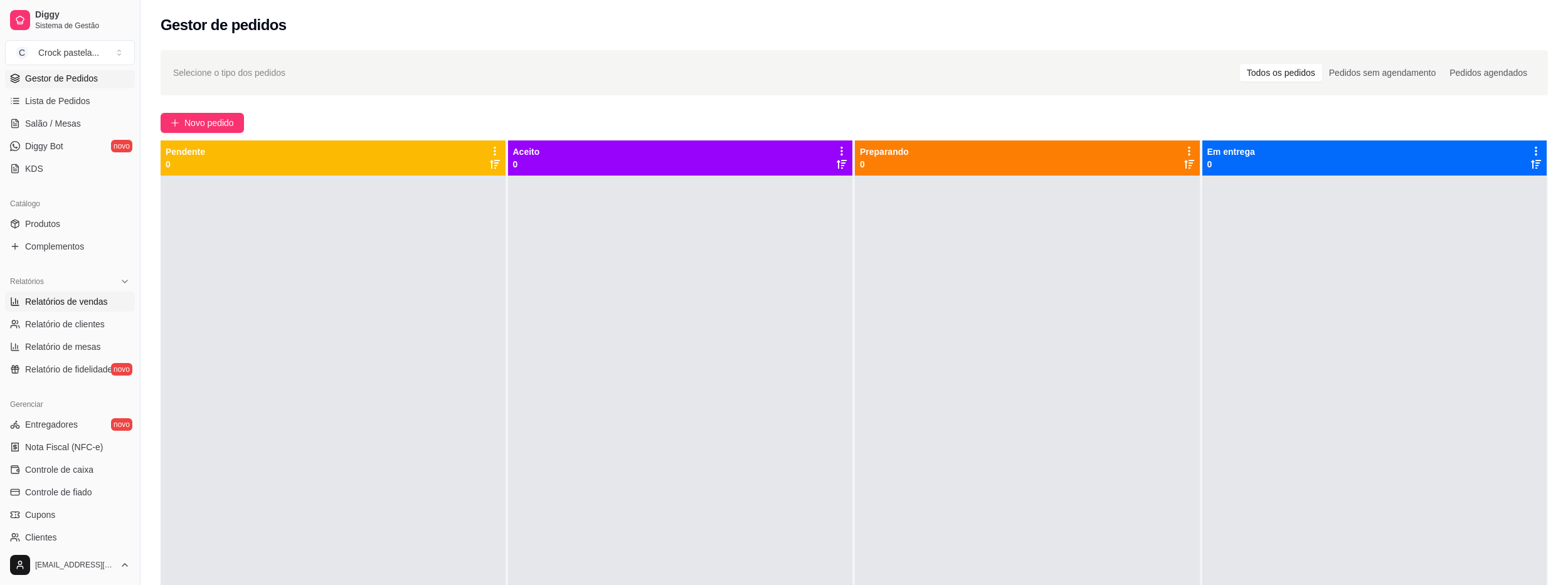
scroll to position [188, 0]
click at [94, 220] on link "Produtos" at bounding box center [70, 223] width 130 height 20
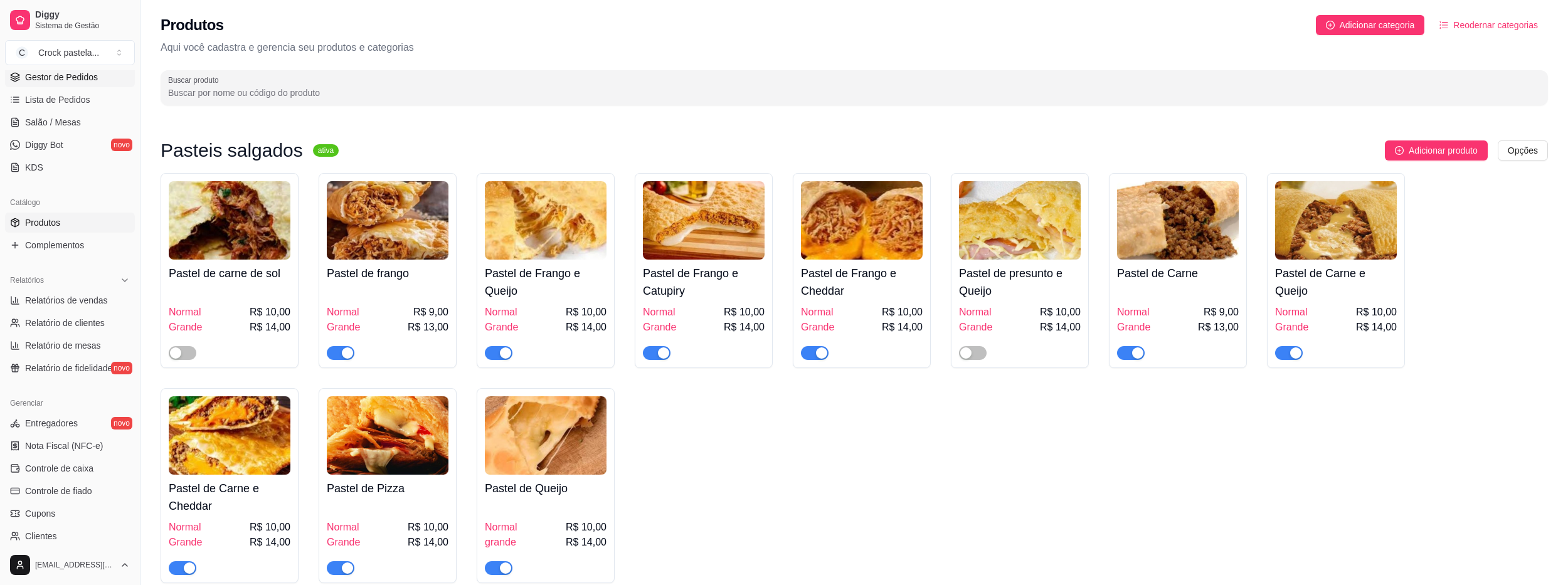
click at [99, 80] on link "Gestor de Pedidos" at bounding box center [70, 77] width 130 height 20
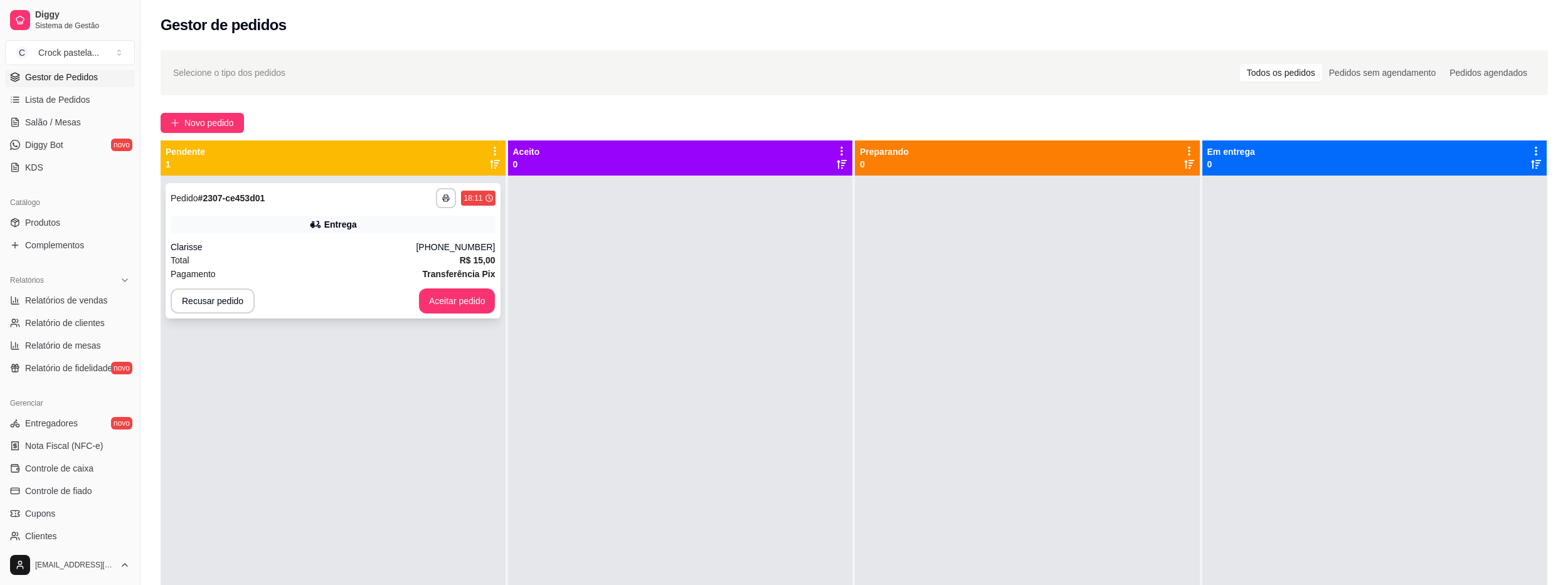
click at [289, 271] on div "Pagamento Transferência Pix" at bounding box center [333, 275] width 325 height 14
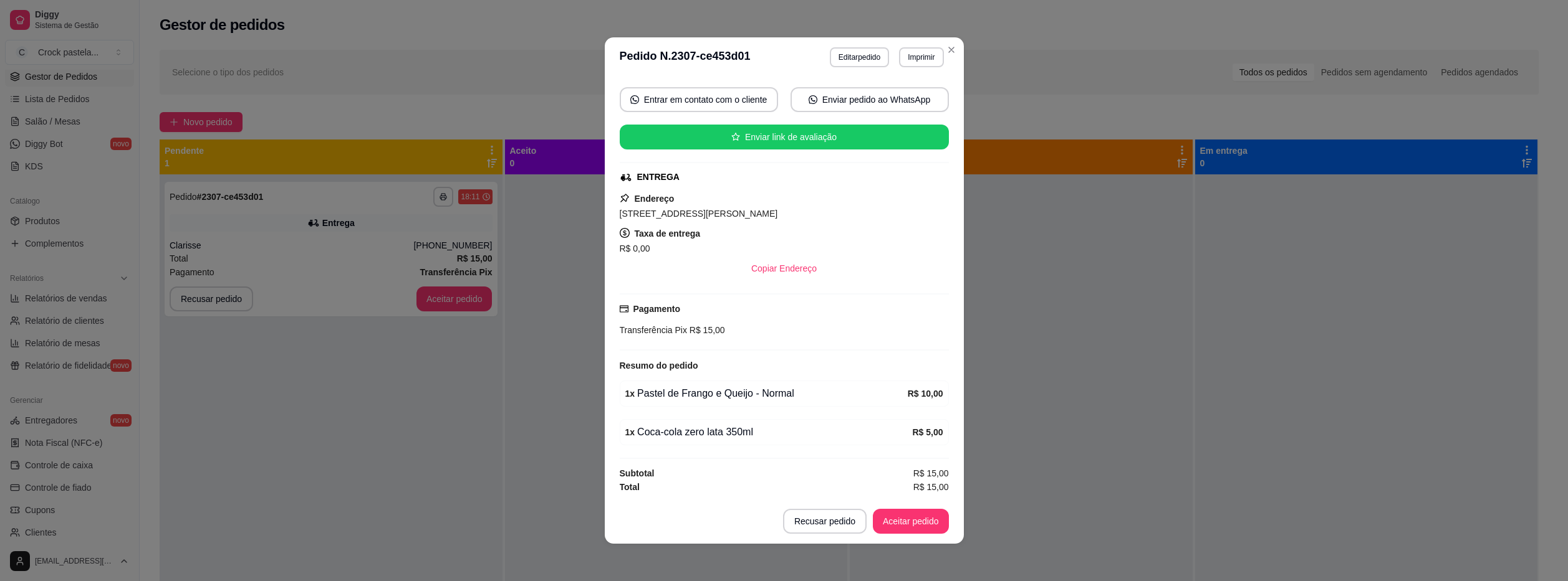
scroll to position [3, 0]
